Goal: Task Accomplishment & Management: Use online tool/utility

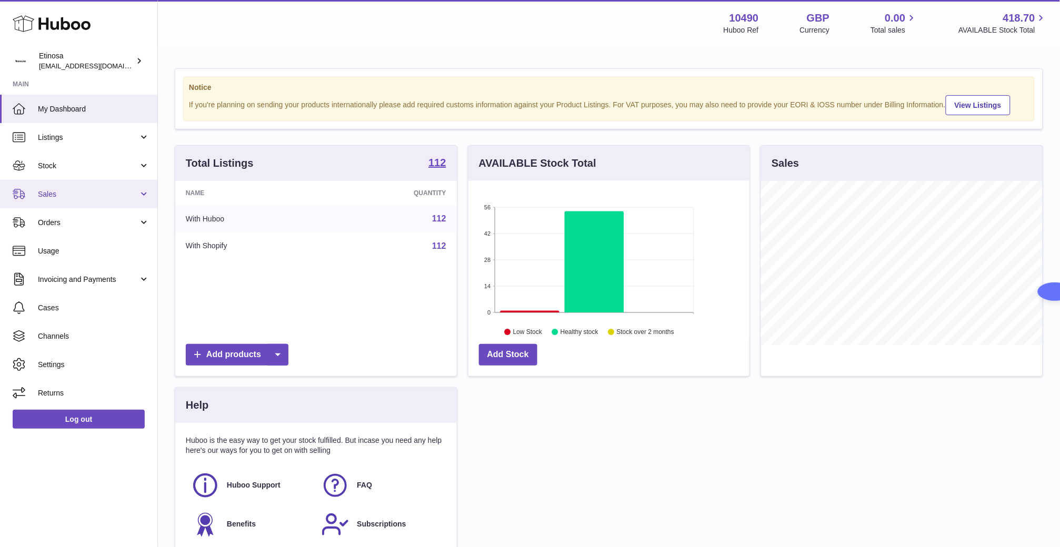
click at [73, 195] on span "Sales" at bounding box center [88, 194] width 101 height 10
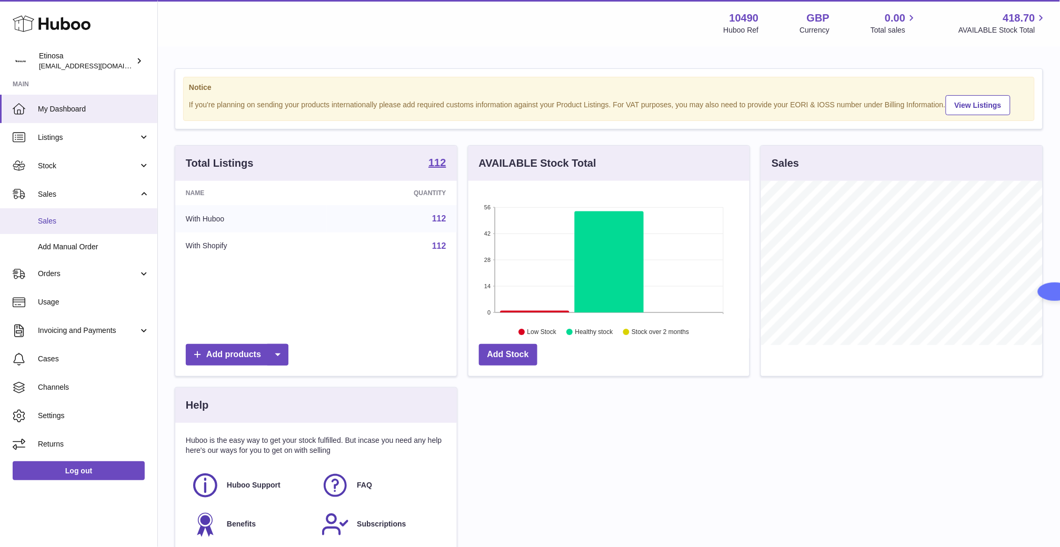
click at [74, 218] on span "Sales" at bounding box center [94, 221] width 112 height 10
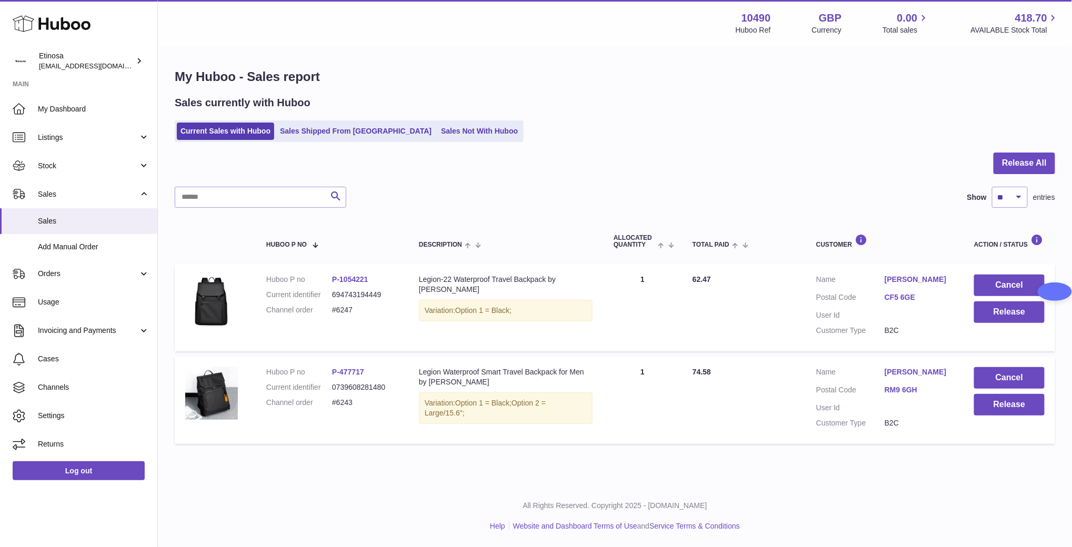
drag, startPoint x: 362, startPoint y: 406, endPoint x: 329, endPoint y: 406, distance: 32.1
click at [329, 406] on dl "Huboo P no P-477717 Current identifier 0739608281480 Channel order #6243" at bounding box center [332, 390] width 132 height 46
copy dl "#6243"
drag, startPoint x: 367, startPoint y: 308, endPoint x: 326, endPoint y: 309, distance: 40.5
click at [326, 309] on dl "Huboo P no P-1054221 Current identifier 694743194449 Channel order #6247" at bounding box center [332, 298] width 132 height 46
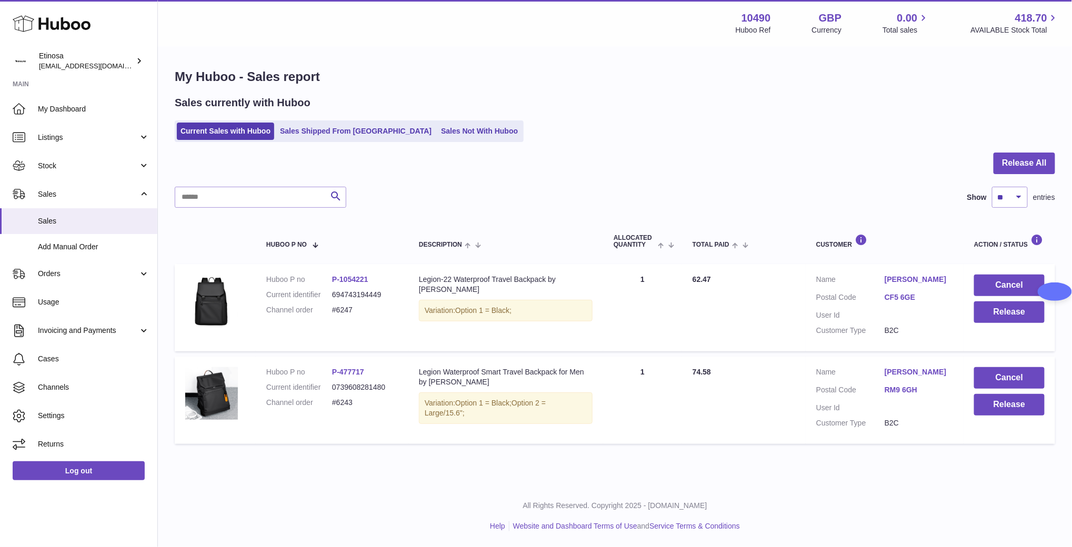
copy dl "#6247"
click at [38, 222] on span "Sales" at bounding box center [94, 221] width 112 height 10
drag, startPoint x: 784, startPoint y: 487, endPoint x: 832, endPoint y: 484, distance: 48.0
click at [785, 487] on div "All Rights Reserved. Copyright 2025 - Huboo.co.uk Help Website and Dashboard Te…" at bounding box center [615, 516] width 914 height 62
click at [1021, 410] on button "Release" at bounding box center [1009, 405] width 71 height 22
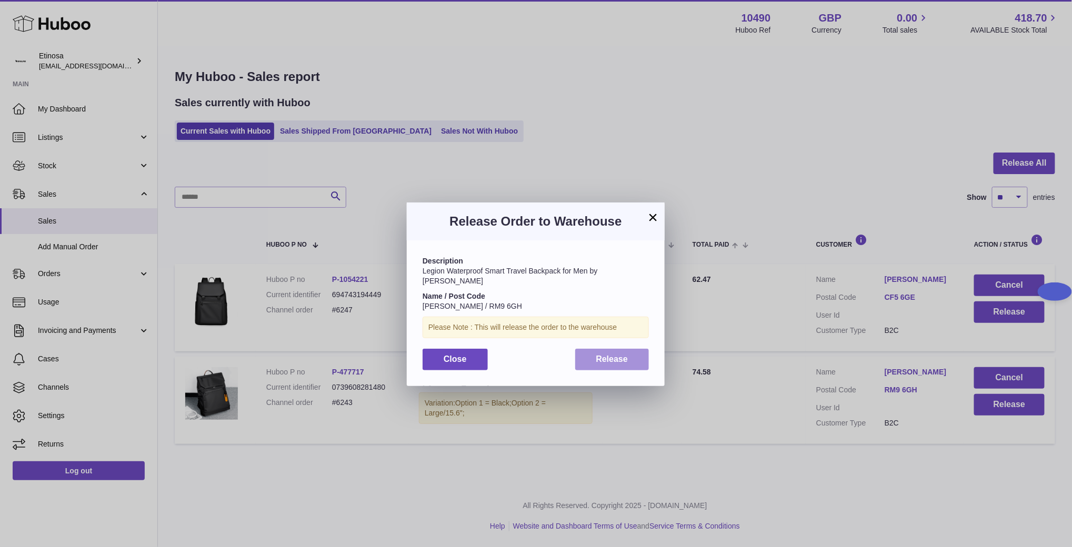
click at [607, 355] on span "Release" at bounding box center [612, 359] width 32 height 9
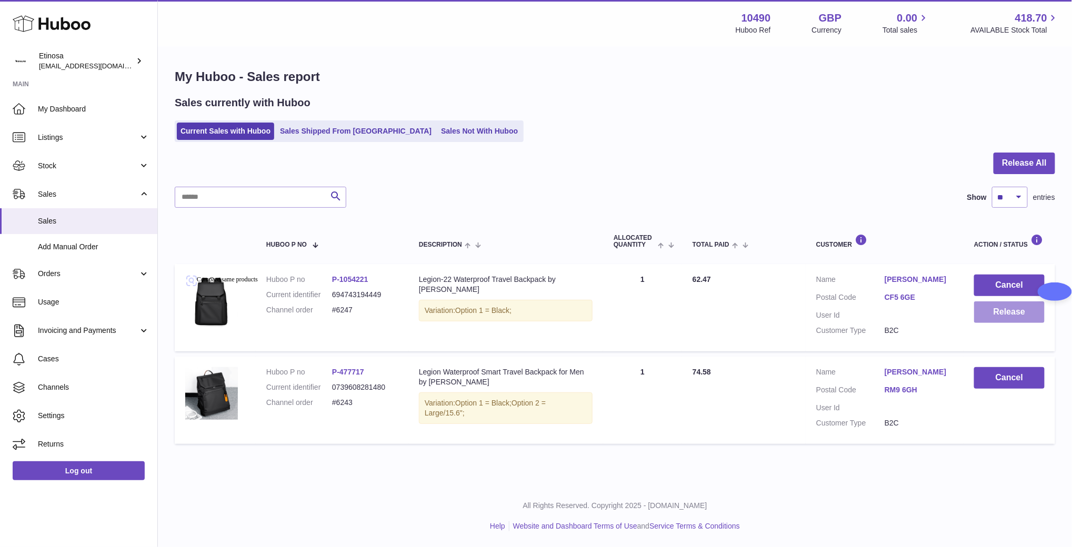
click at [1023, 322] on button "Release" at bounding box center [1009, 313] width 71 height 22
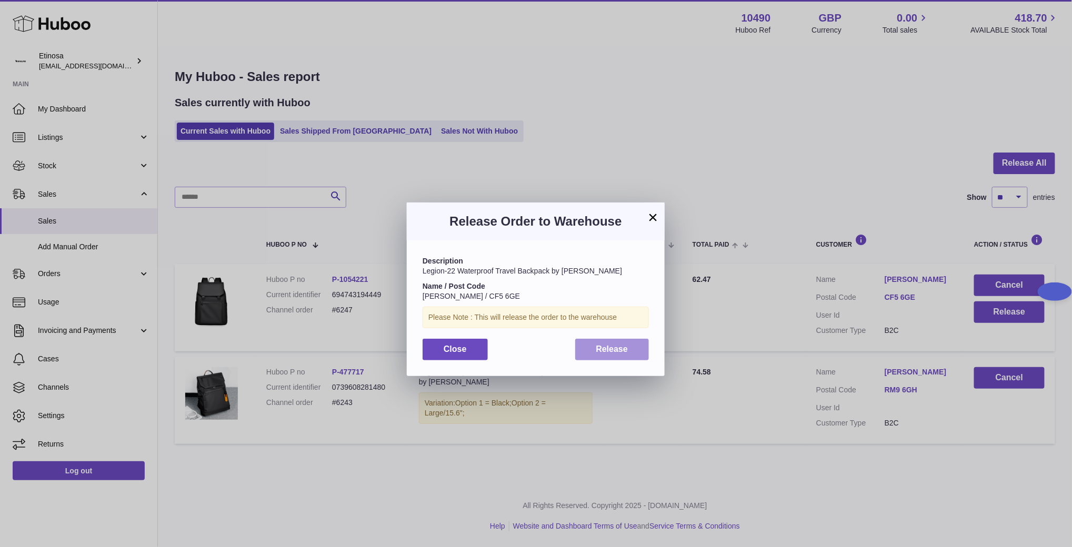
click at [612, 347] on span "Release" at bounding box center [612, 349] width 32 height 9
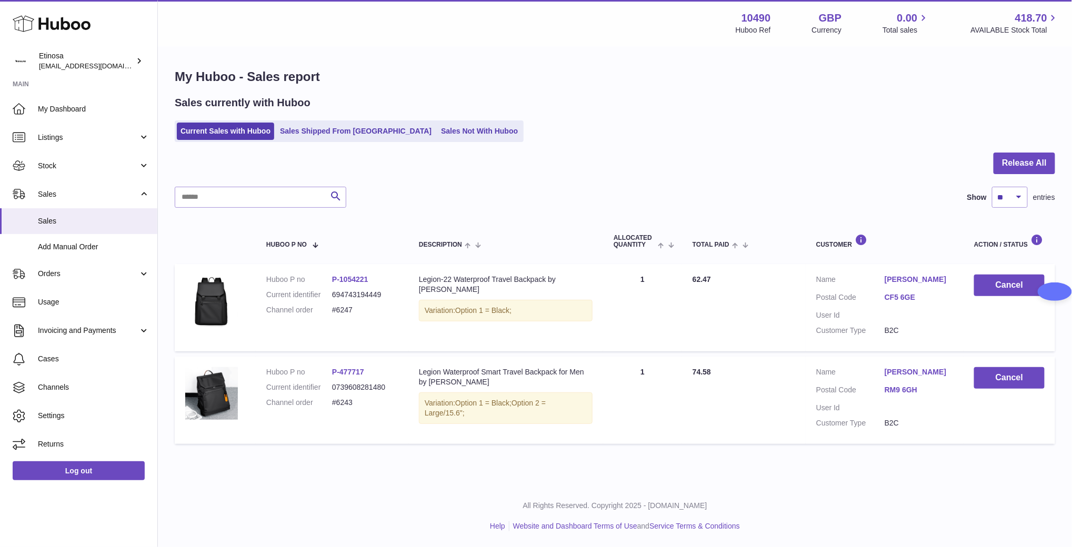
click at [773, 126] on div "Current Sales with Huboo Sales Shipped From Huboo Sales Not With Huboo" at bounding box center [615, 132] width 881 height 22
click at [810, 165] on div at bounding box center [615, 170] width 881 height 34
click at [866, 153] on div at bounding box center [615, 170] width 881 height 34
click at [58, 216] on span "Sales" at bounding box center [94, 221] width 112 height 10
